Goal: Information Seeking & Learning: Learn about a topic

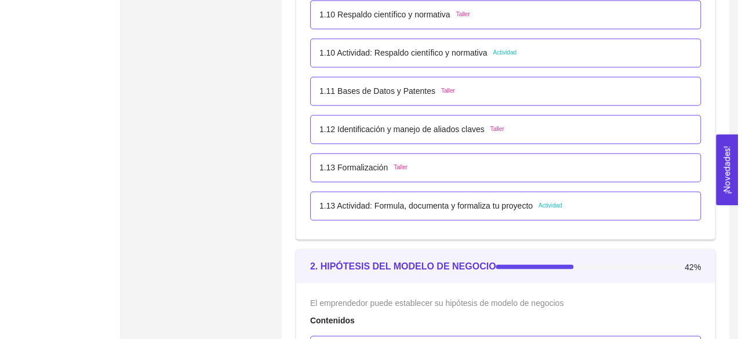
scroll to position [876, 0]
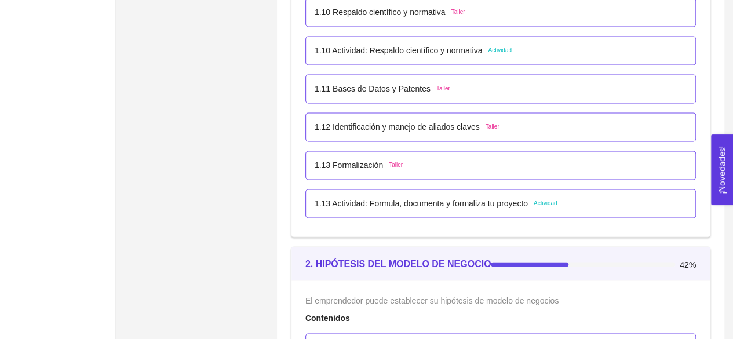
click at [553, 199] on span "Actividad" at bounding box center [546, 203] width 24 height 9
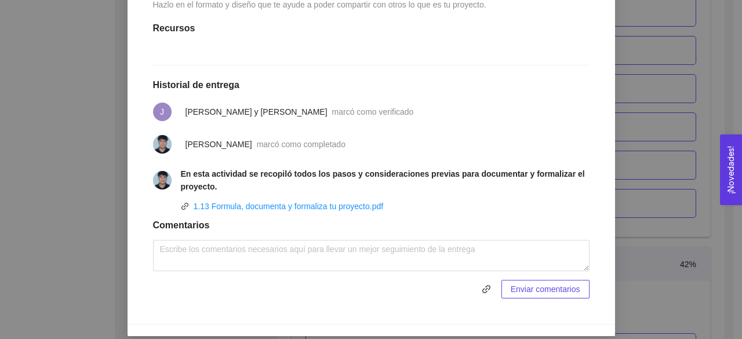
scroll to position [428, 0]
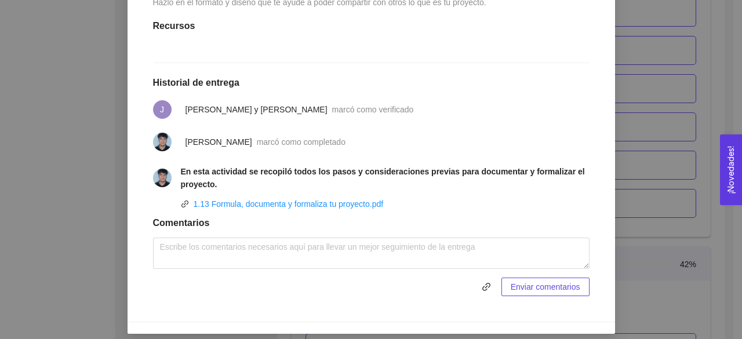
click at [689, 191] on div "1. DESARROLLO DEL PRODUCTO El emprendedor puede conocer los primeros pasos para…" at bounding box center [371, 169] width 742 height 339
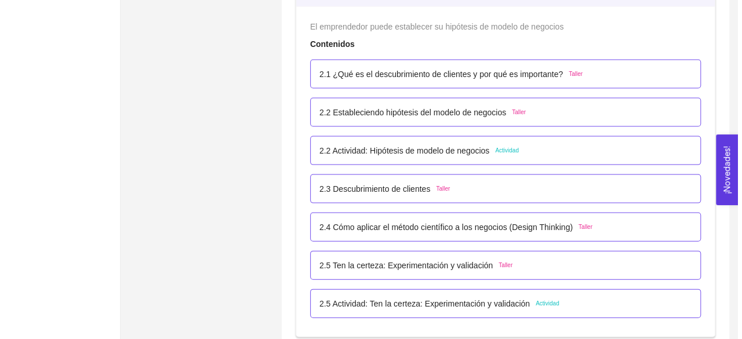
scroll to position [1172, 0]
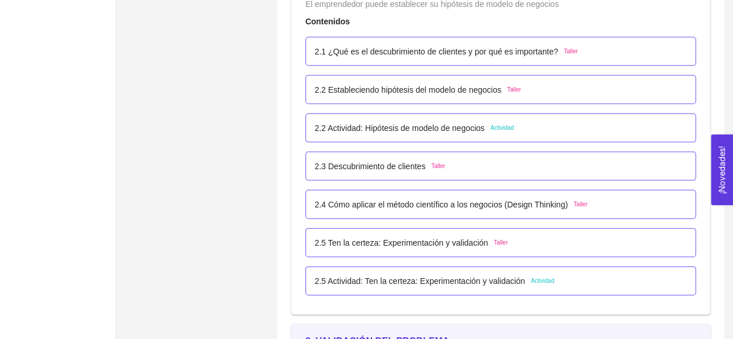
click at [459, 284] on p "2.5 Actividad: Ten la certeza: Experimentación y validación" at bounding box center [420, 281] width 210 height 13
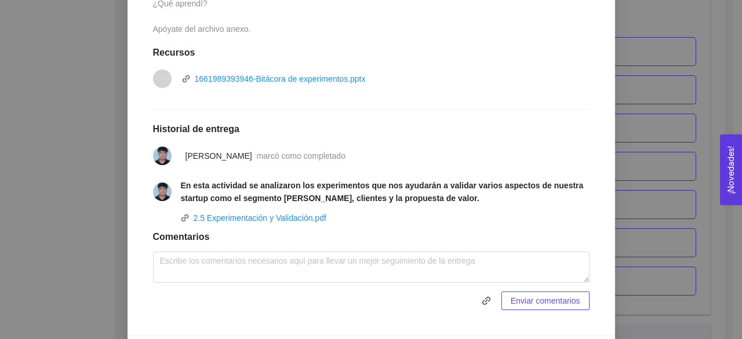
scroll to position [402, 0]
click at [647, 215] on div "2. HIPÓTESIS DEL MODELO DE NEGOCIO El emprendedor puede establecer su hipótesis…" at bounding box center [371, 169] width 742 height 339
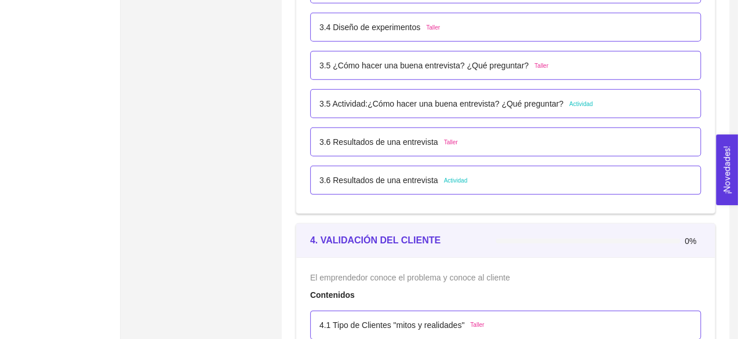
scroll to position [1686, 0]
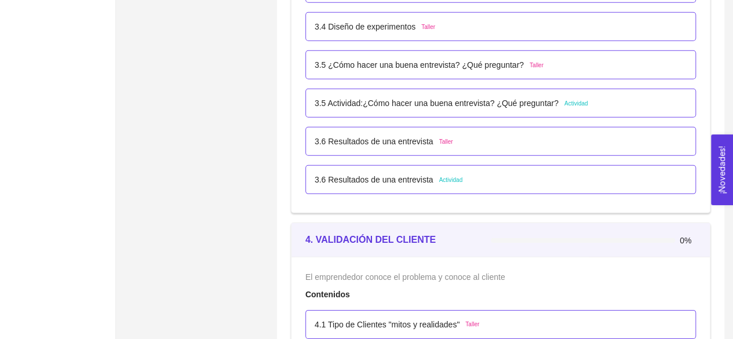
click at [491, 175] on div "3.6 Resultados de una entrevista Actividad" at bounding box center [501, 179] width 372 height 13
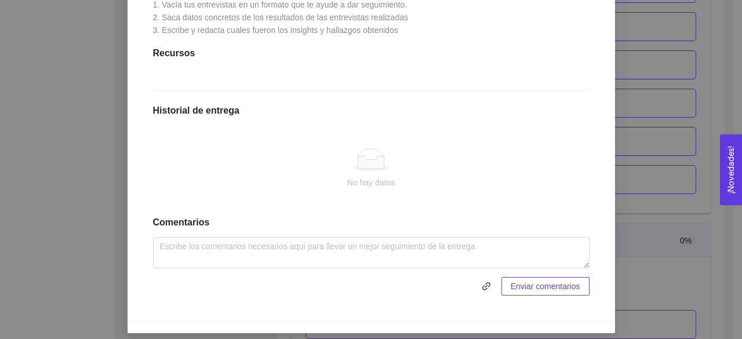
scroll to position [340, 0]
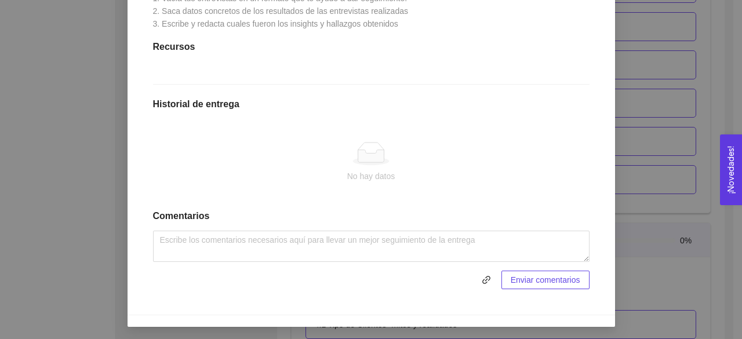
click at [119, 151] on div "3. VALIDACIÓN DEL PROBLEMA Validación del problema Asignado por [PERSON_NAME] (…" at bounding box center [371, 169] width 742 height 339
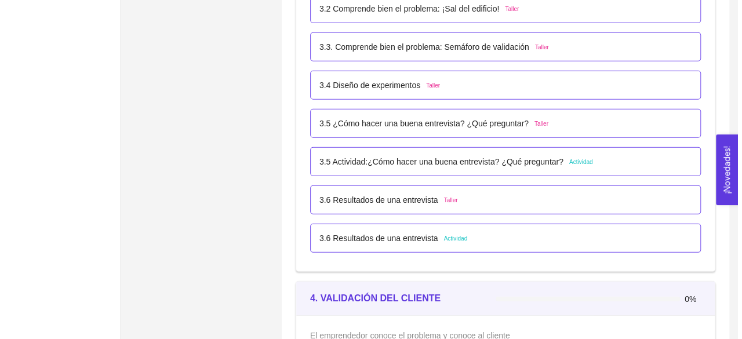
scroll to position [1628, 0]
click at [572, 155] on div "3.5 Actividad:¿Cómo hacer una buena entrevista? ¿Qué preguntar? Actividad" at bounding box center [452, 161] width 274 height 13
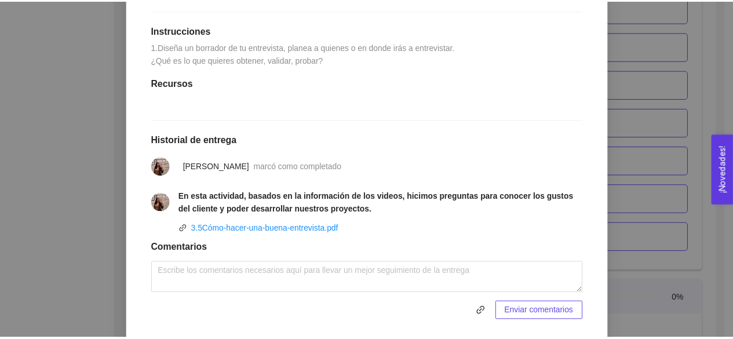
scroll to position [308, 0]
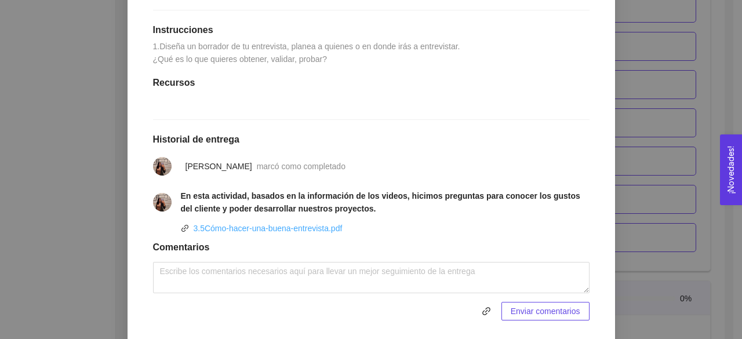
click at [319, 233] on link "3.5Cómo-hacer-una-buena-entrevista.pdf" at bounding box center [268, 228] width 149 height 9
click at [117, 146] on div "3. VALIDACIÓN DEL PROBLEMA Validación del problema Asignado por [PERSON_NAME] (…" at bounding box center [371, 169] width 742 height 339
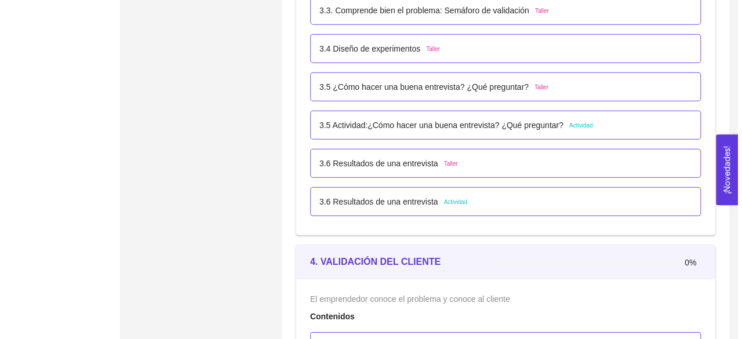
scroll to position [1654, 0]
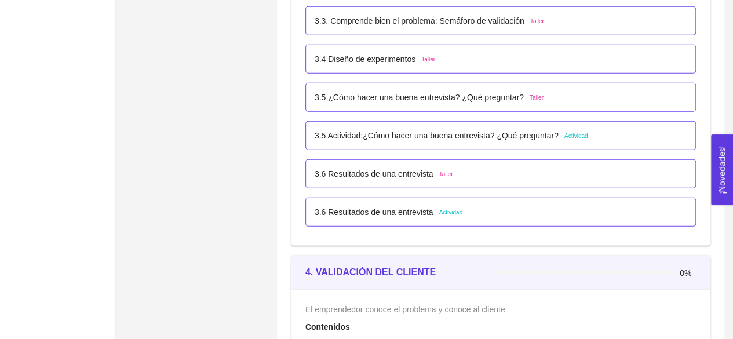
click at [385, 130] on p "3.5 Actividad:¿Cómo hacer una buena entrevista? ¿Qué preguntar?" at bounding box center [437, 135] width 244 height 13
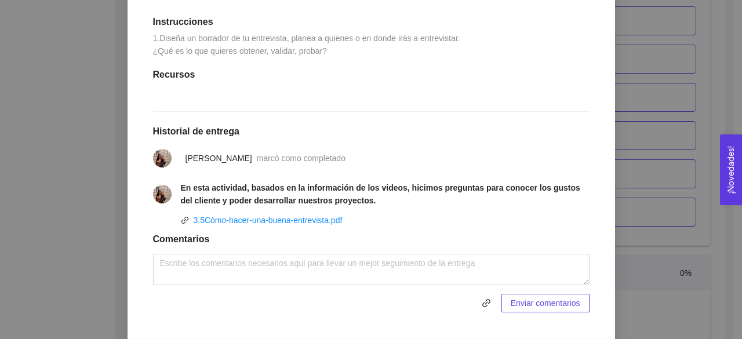
scroll to position [317, 0]
click at [630, 205] on div "3. VALIDACIÓN DEL PROBLEMA Validación del problema Asignado por [PERSON_NAME] (…" at bounding box center [371, 169] width 742 height 339
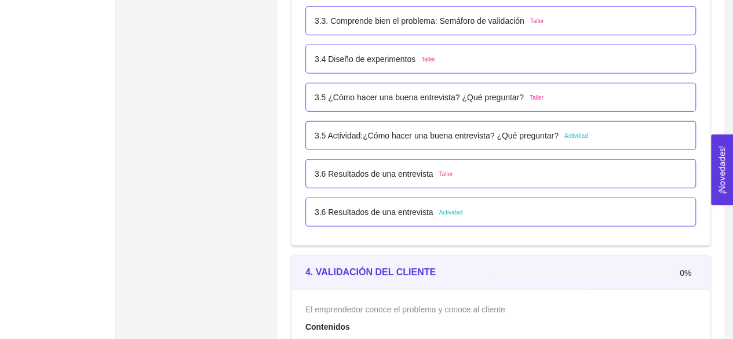
click at [439, 212] on span "Actividad" at bounding box center [451, 212] width 24 height 9
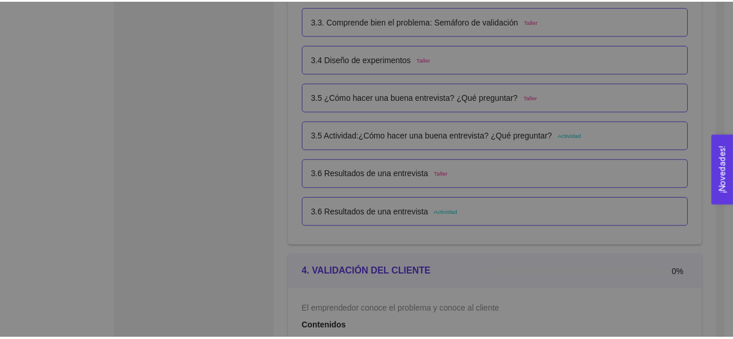
scroll to position [7, 0]
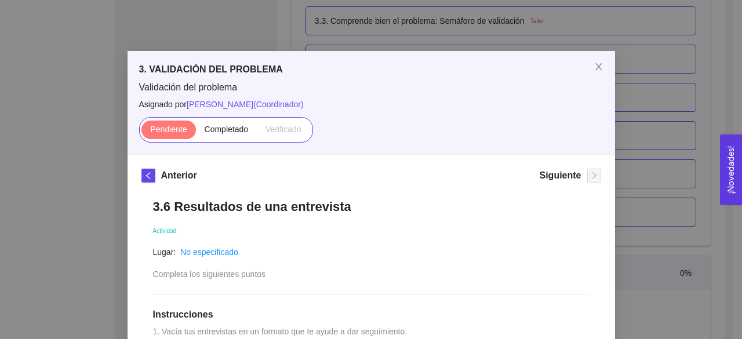
click at [636, 117] on div "3. VALIDACIÓN DEL PROBLEMA Validación del problema Asignado por [PERSON_NAME] (…" at bounding box center [371, 169] width 742 height 339
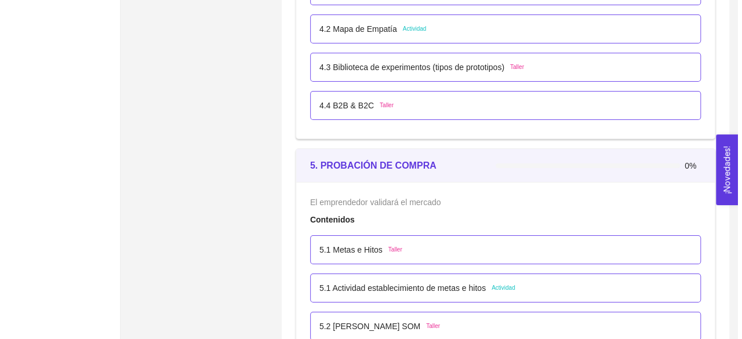
scroll to position [2077, 0]
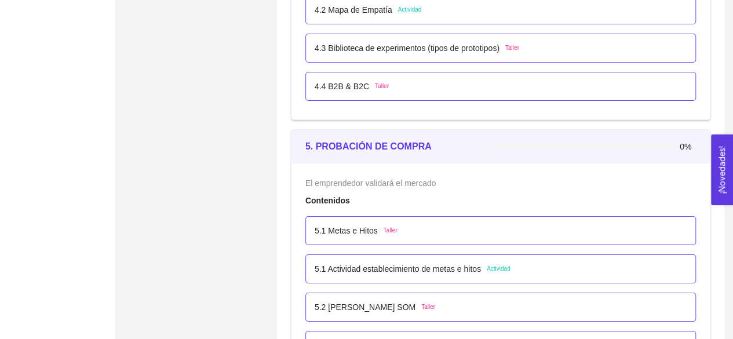
click at [389, 226] on span "Taller" at bounding box center [391, 230] width 14 height 9
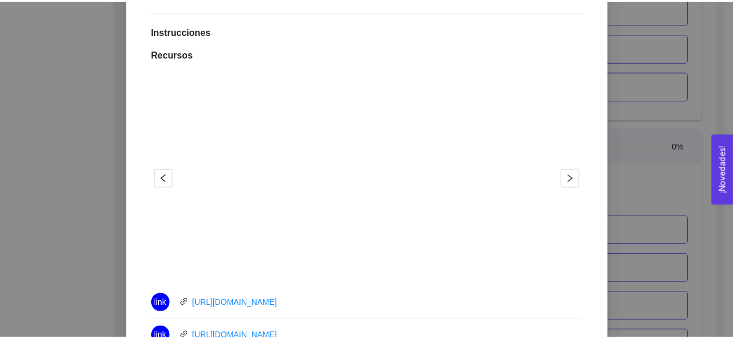
scroll to position [293, 0]
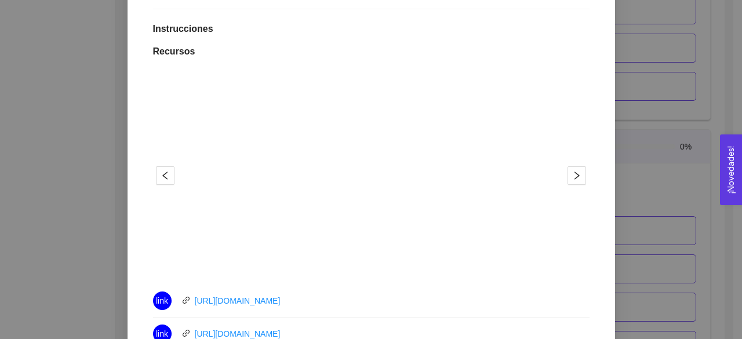
click at [615, 198] on div "5. PROBACIÓN DE COMPRA El emprendedor validará el mercado Asignado por [PERSON_…" at bounding box center [371, 169] width 742 height 339
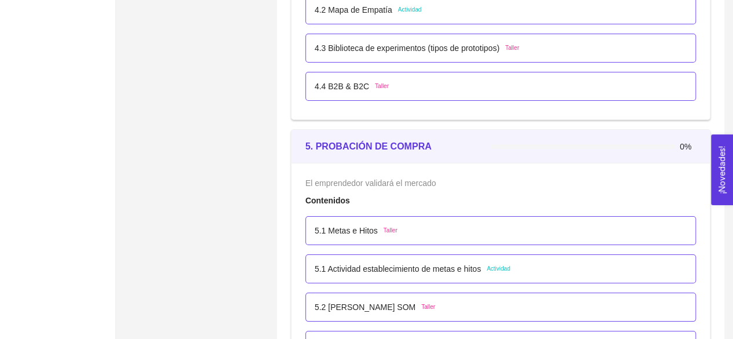
click at [382, 233] on div "5.1 Metas e Hitos Taller" at bounding box center [356, 230] width 83 height 13
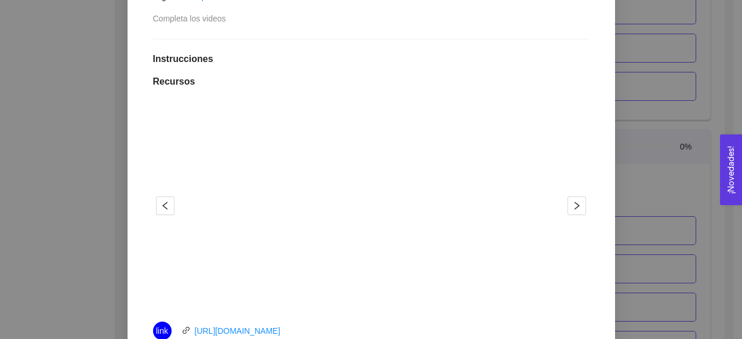
scroll to position [270, 0]
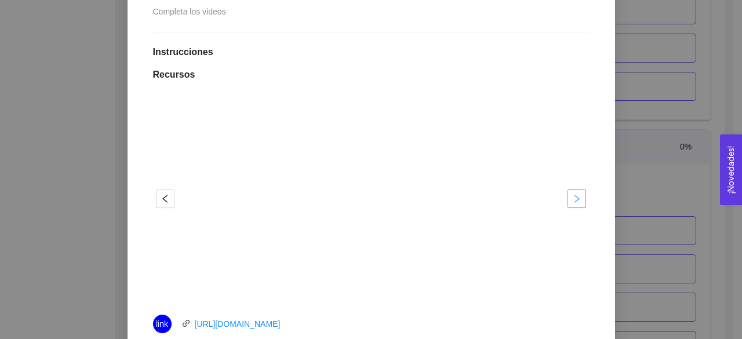
click at [577, 200] on span "right" at bounding box center [576, 198] width 17 height 9
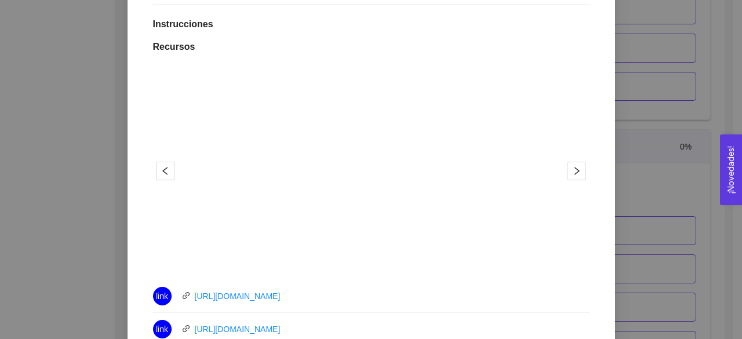
scroll to position [304, 0]
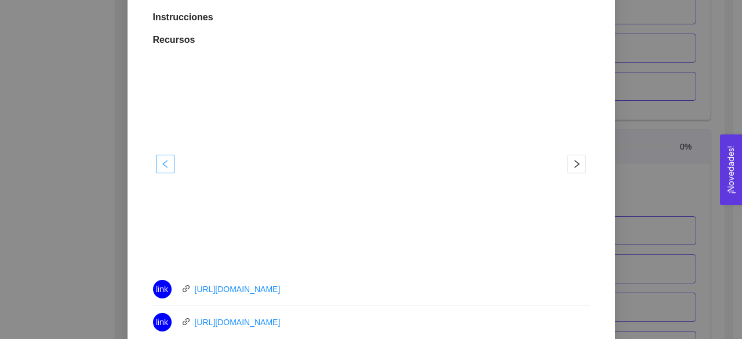
click at [161, 161] on icon "left" at bounding box center [165, 163] width 9 height 9
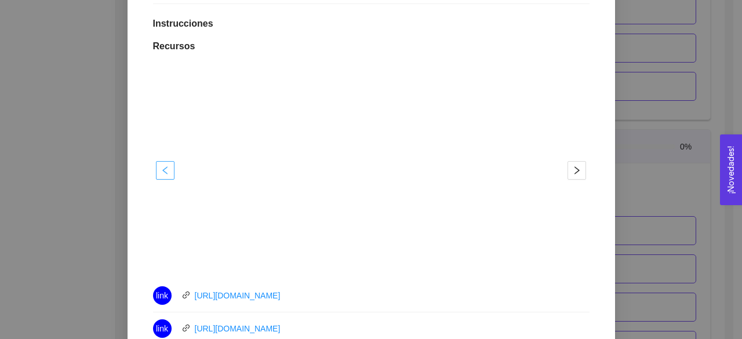
scroll to position [375, 0]
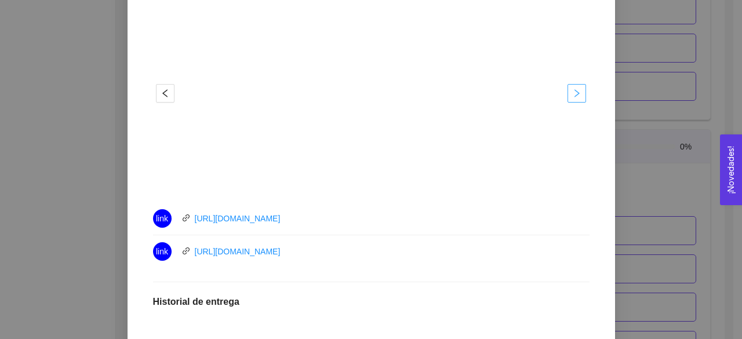
click at [568, 92] on span "right" at bounding box center [576, 93] width 17 height 9
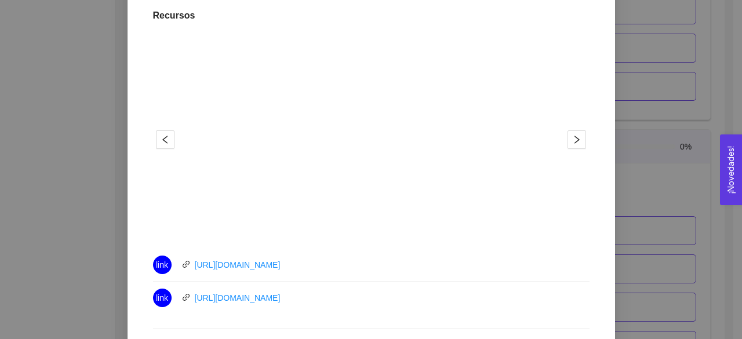
scroll to position [328, 0]
